Goal: Information Seeking & Learning: Compare options

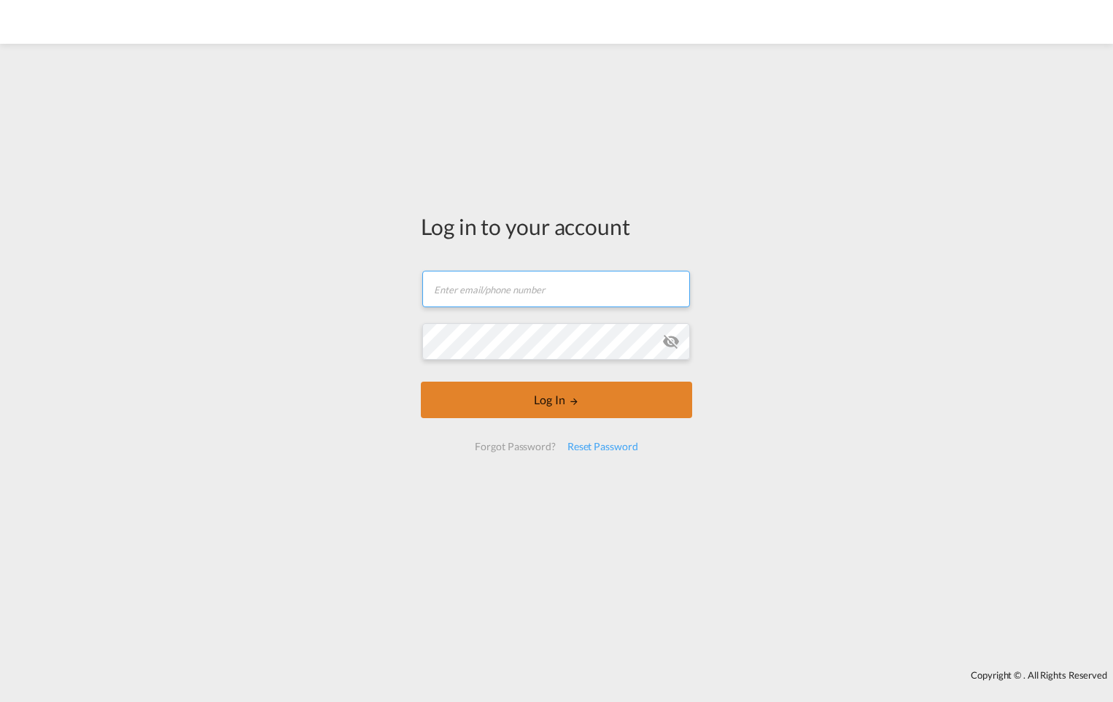
type input "[PERSON_NAME][EMAIL_ADDRESS][PERSON_NAME][DOMAIN_NAME]"
click at [572, 408] on button "Log In" at bounding box center [556, 399] width 271 height 36
